Goal: Information Seeking & Learning: Check status

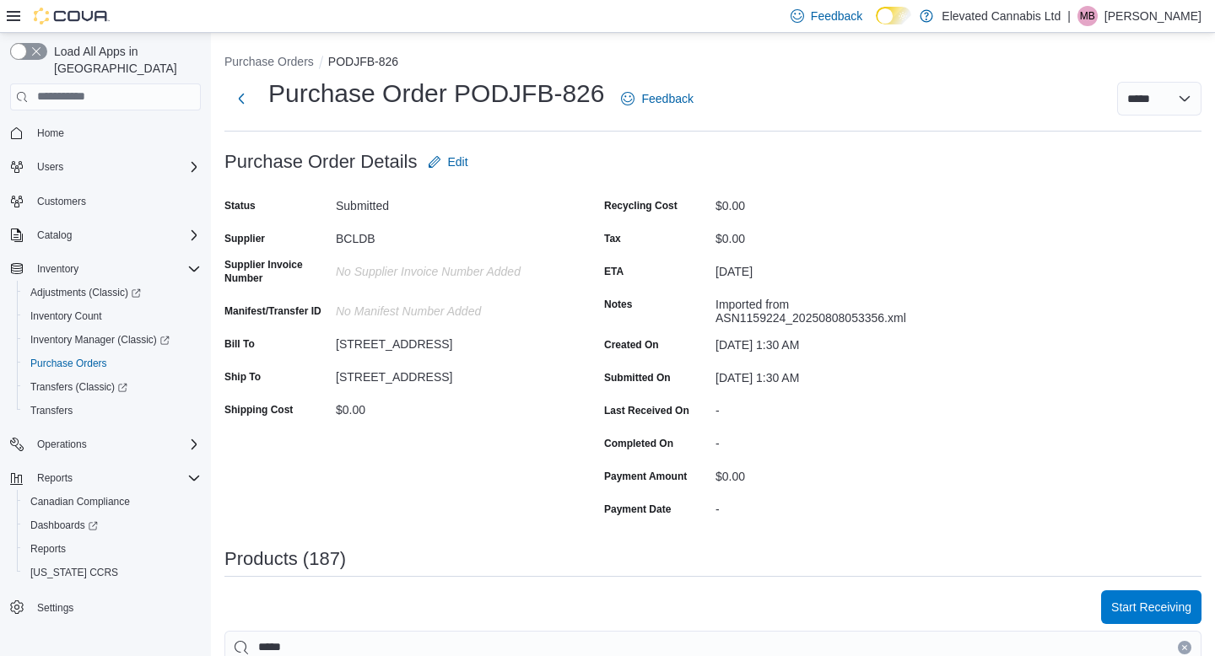
scroll to position [331, 0]
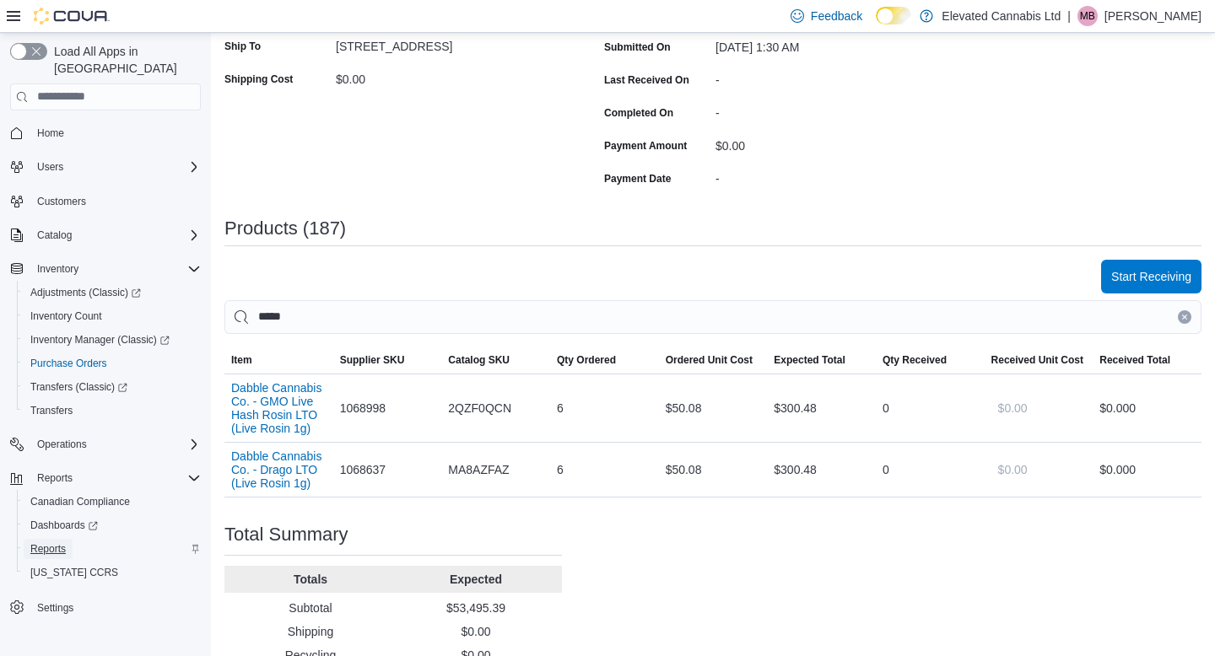
click at [51, 542] on span "Reports" at bounding box center [47, 548] width 35 height 13
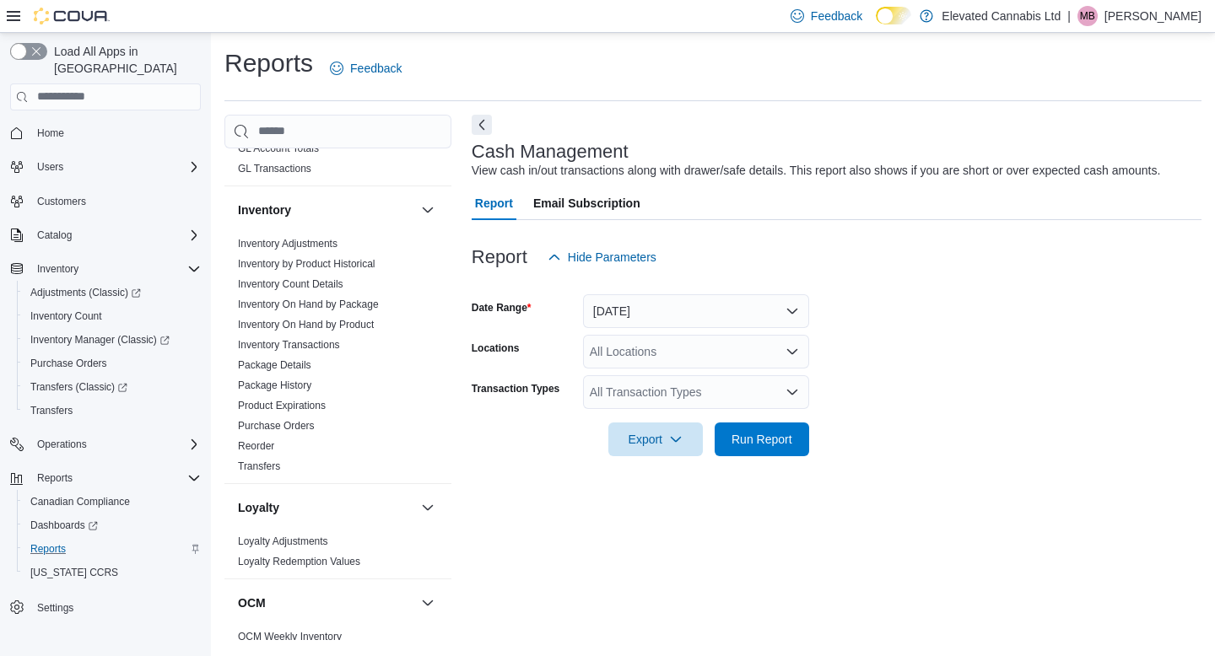
scroll to position [688, 0]
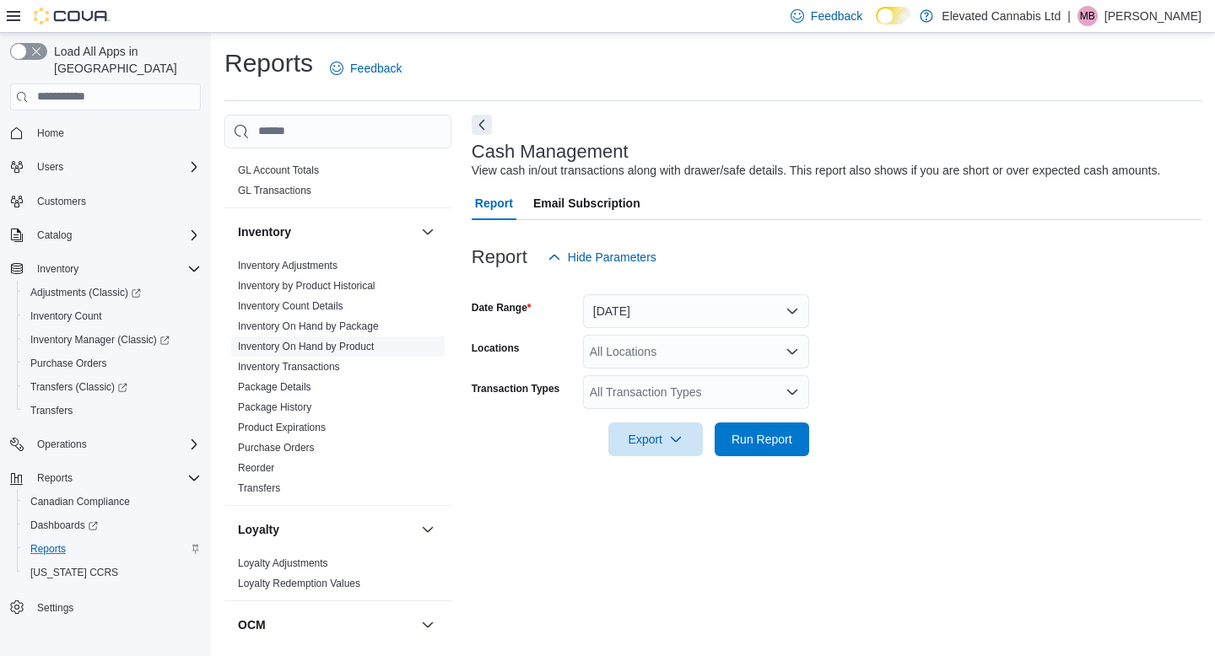
click at [344, 341] on link "Inventory On Hand by Product" at bounding box center [306, 347] width 136 height 12
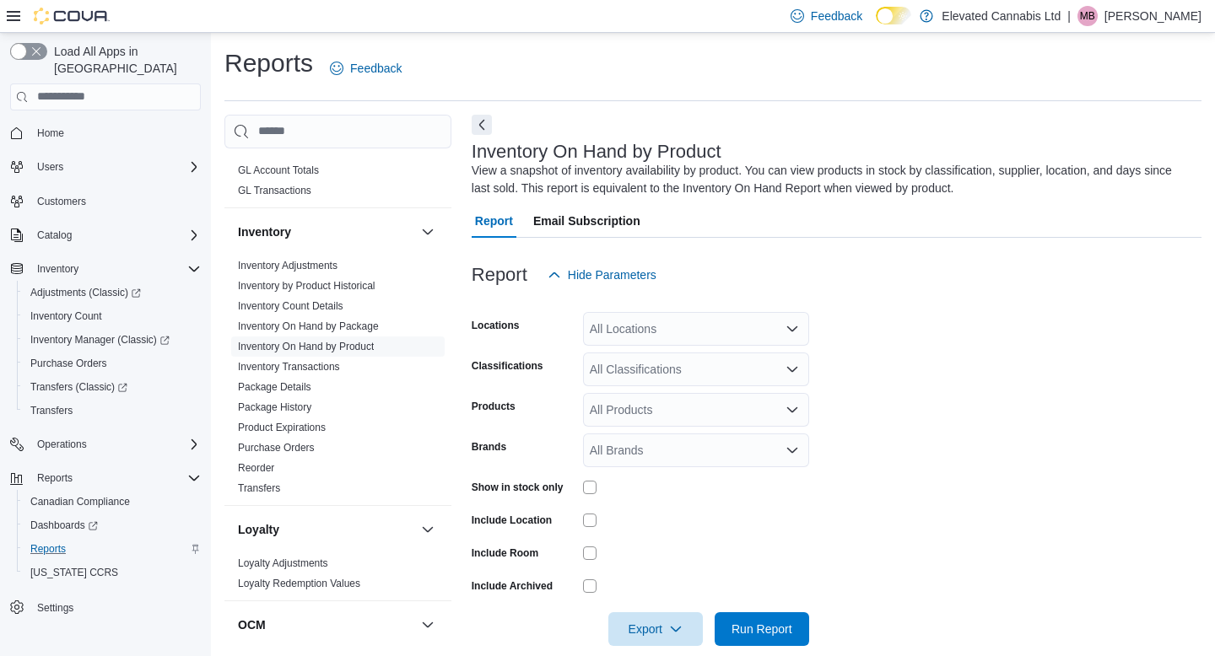
scroll to position [24, 0]
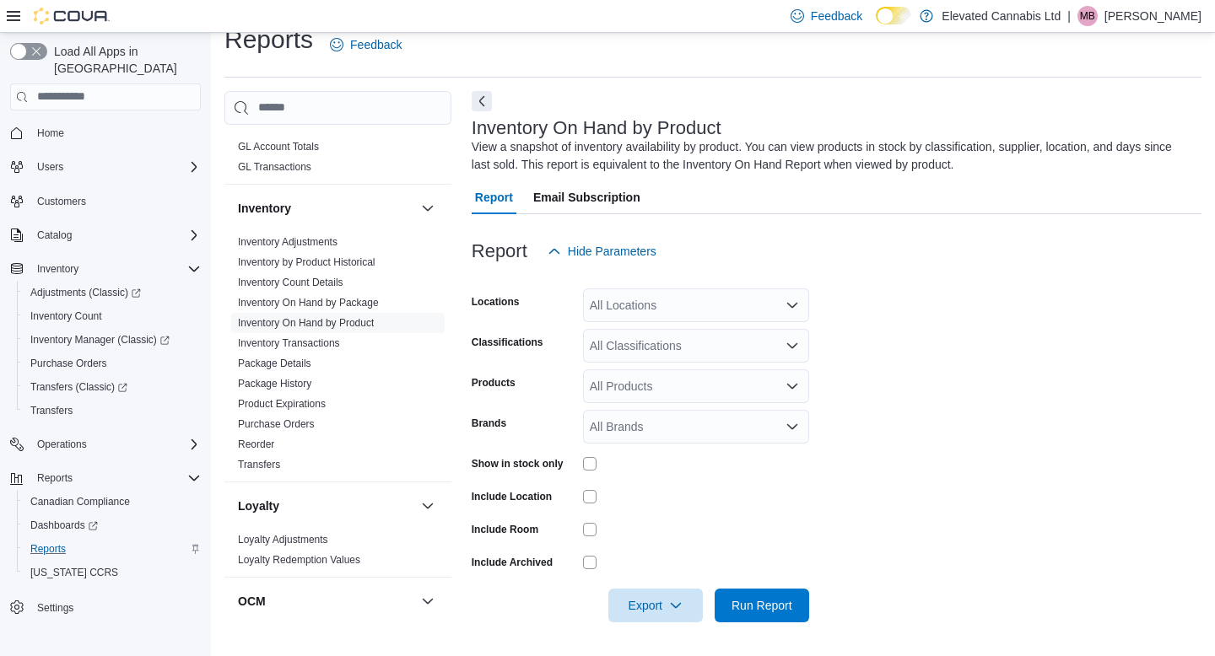
click at [629, 338] on div "All Classifications" at bounding box center [696, 346] width 226 height 34
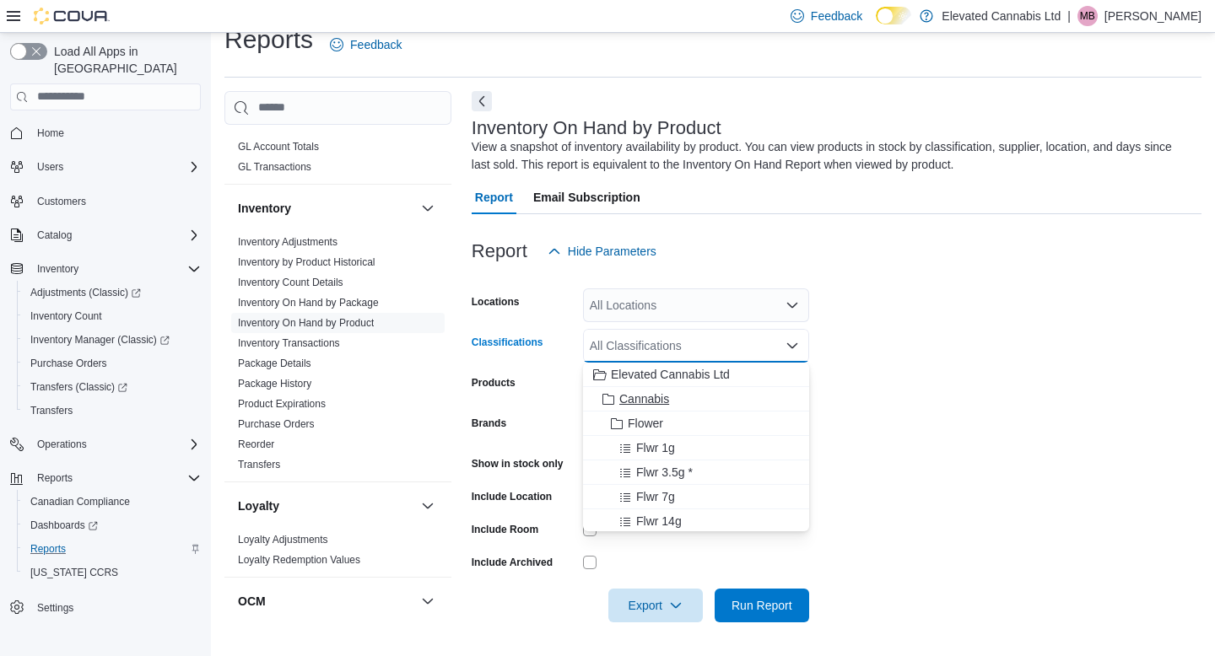
click at [643, 393] on span "Cannabis" at bounding box center [644, 399] width 50 height 17
click at [997, 422] on form "Locations All Locations Classifications Cannabis Combo box. Selected. Cannabis.…" at bounding box center [837, 445] width 730 height 354
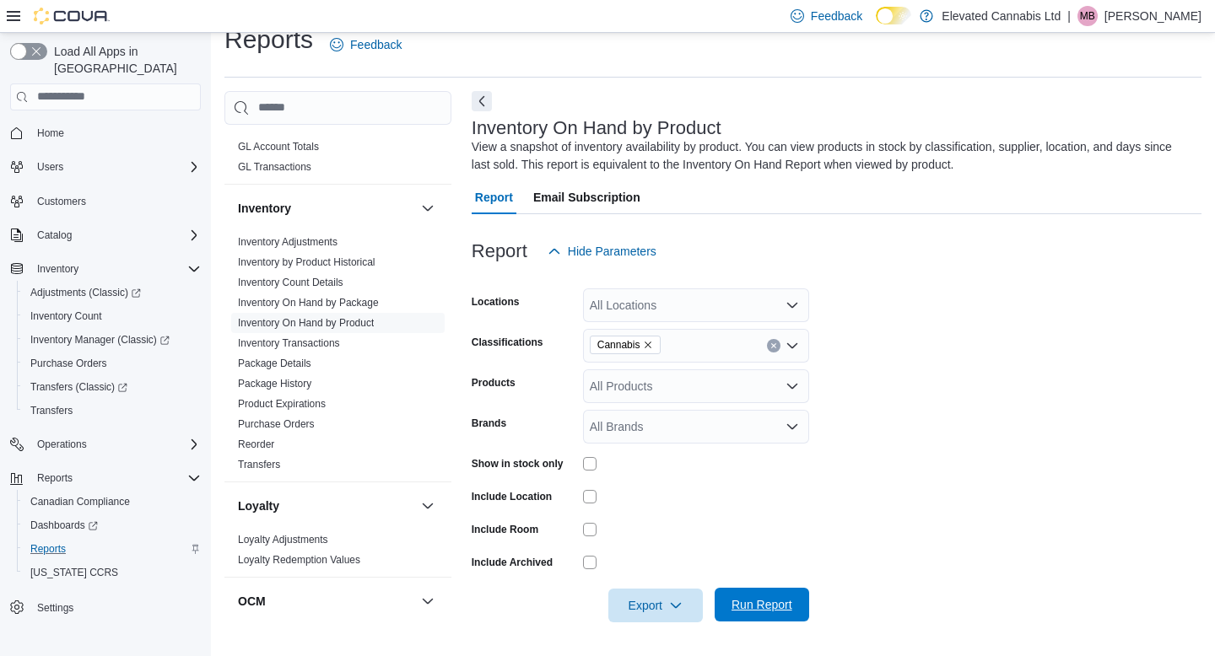
click at [785, 610] on span "Run Report" at bounding box center [761, 604] width 61 height 17
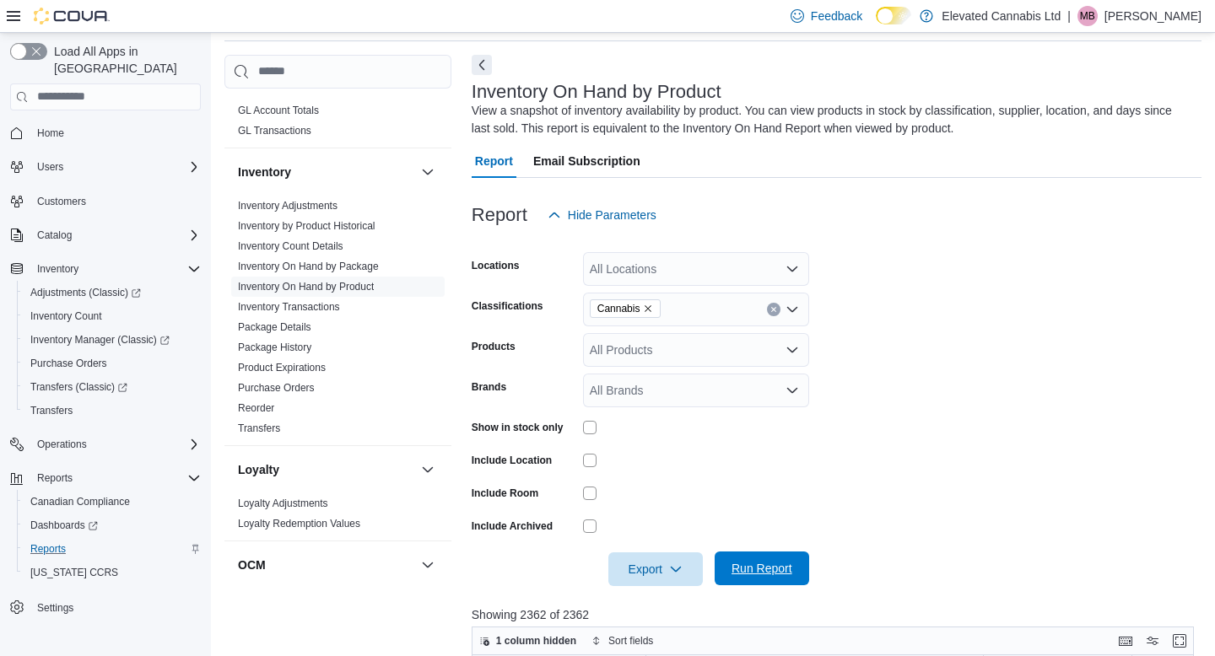
scroll to position [59, 0]
click at [665, 569] on span "Export" at bounding box center [655, 570] width 74 height 34
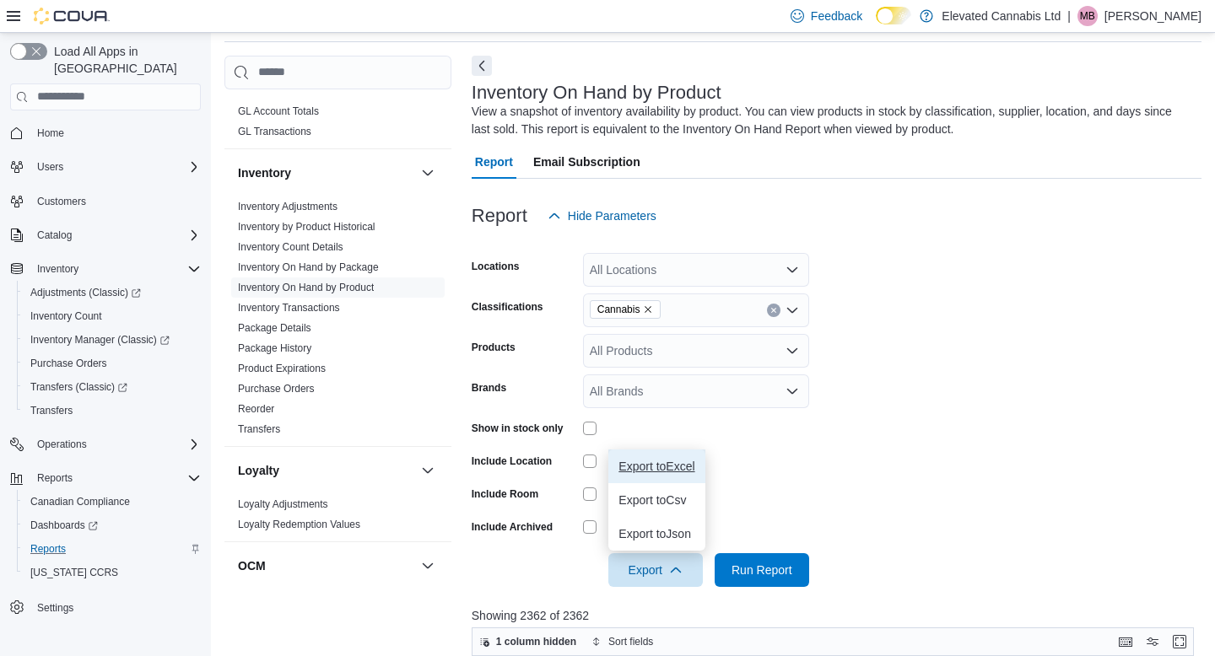
click at [669, 473] on span "Export to Excel" at bounding box center [656, 466] width 76 height 13
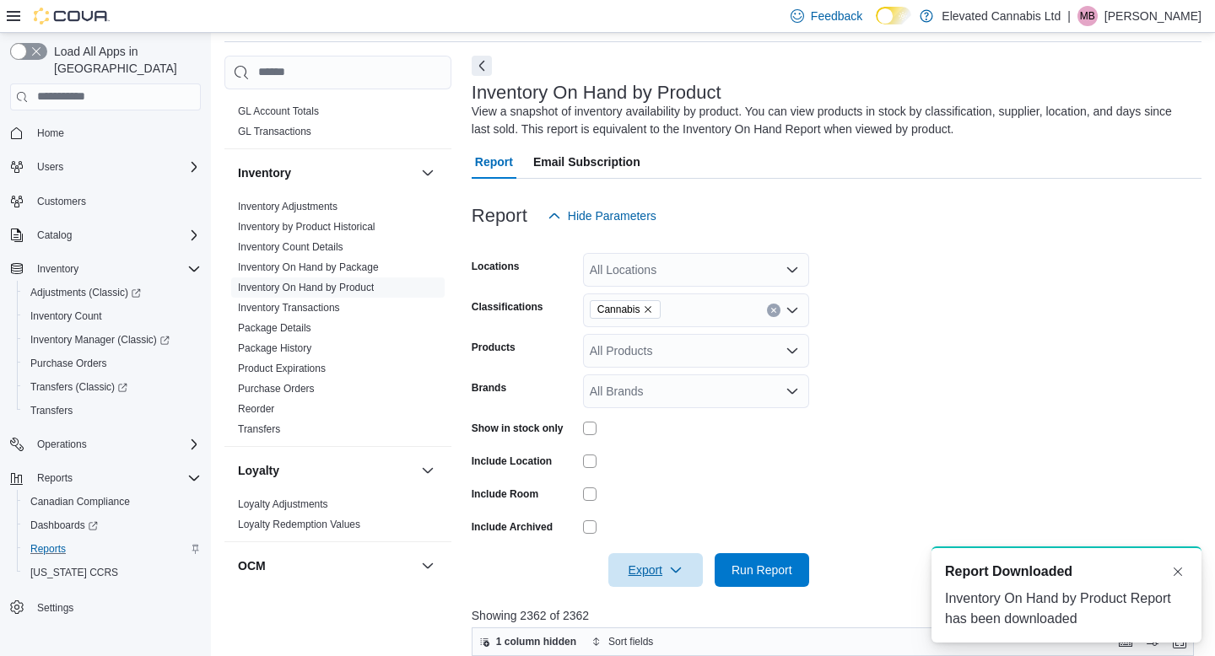
scroll to position [0, 0]
